Goal: Task Accomplishment & Management: Use online tool/utility

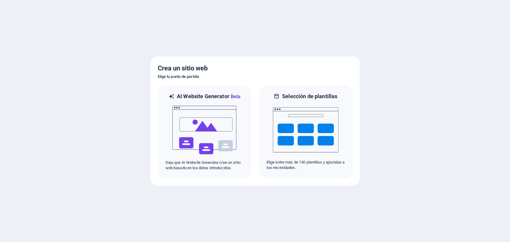
click at [402, 126] on div at bounding box center [255, 121] width 510 height 242
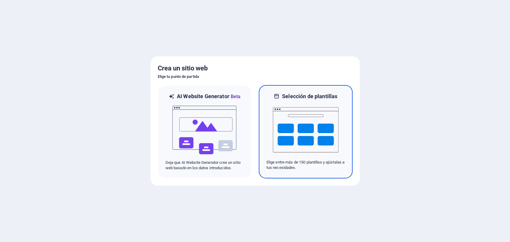
click at [307, 113] on img at bounding box center [306, 130] width 66 height 60
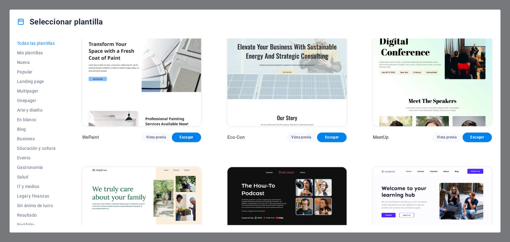
scroll to position [464, 0]
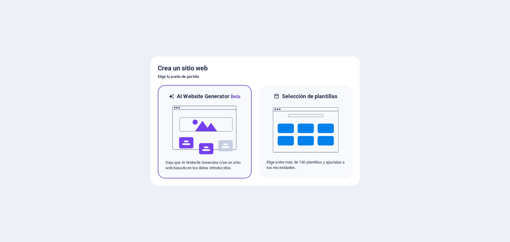
click at [209, 114] on img at bounding box center [205, 130] width 66 height 60
